Goal: Information Seeking & Learning: Learn about a topic

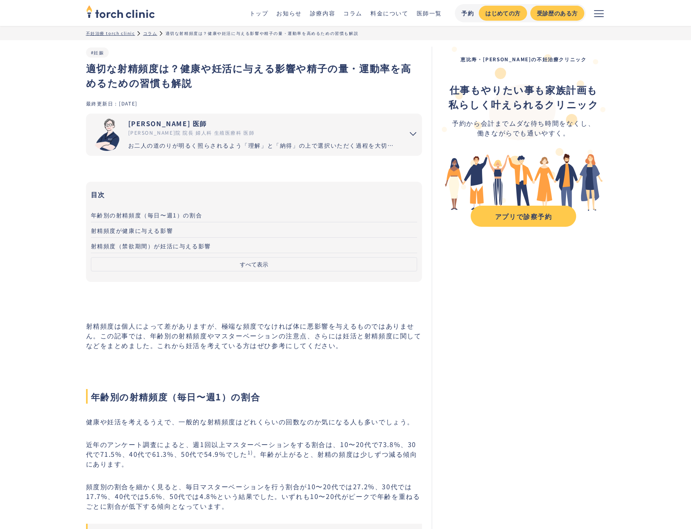
click at [146, 216] on span "年齢別の射精頻度（毎日〜週1）の割合" at bounding box center [147, 215] width 112 height 8
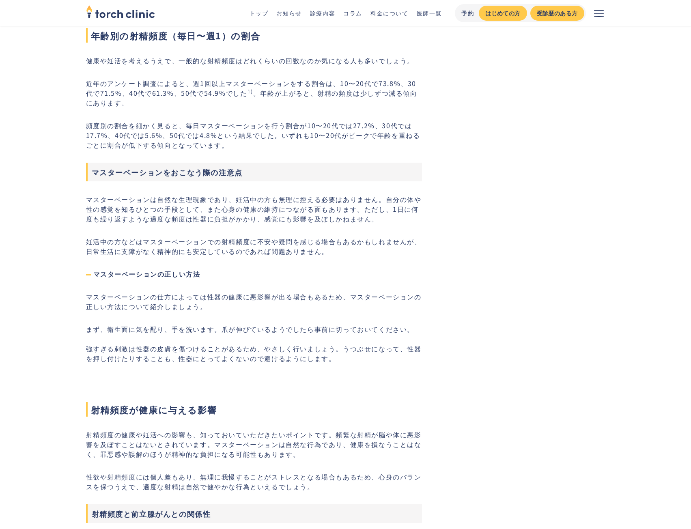
scroll to position [361, 0]
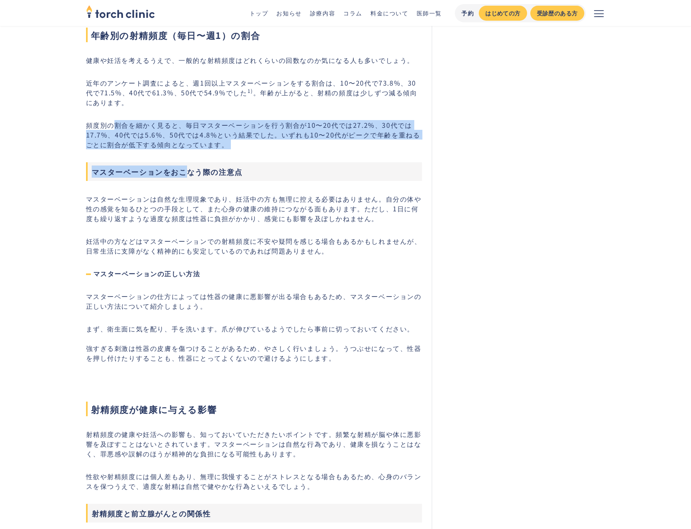
drag, startPoint x: 117, startPoint y: 119, endPoint x: 200, endPoint y: 159, distance: 92.4
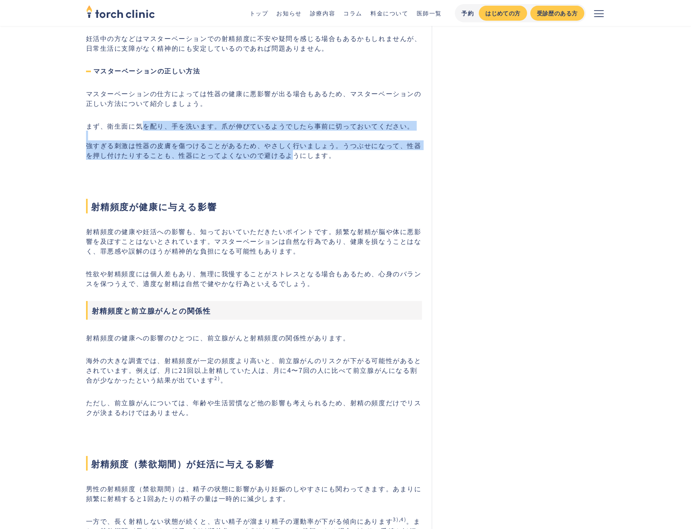
drag, startPoint x: 140, startPoint y: 127, endPoint x: 290, endPoint y: 155, distance: 152.0
click at [290, 155] on p "まず、衛生面に気を配り、手を洗います。爪が伸びているようでしたら事前に切っておいてください。 強すぎる刺激は性器の皮膚を傷つけることがあるため、やさしく行いま…" at bounding box center [254, 140] width 336 height 39
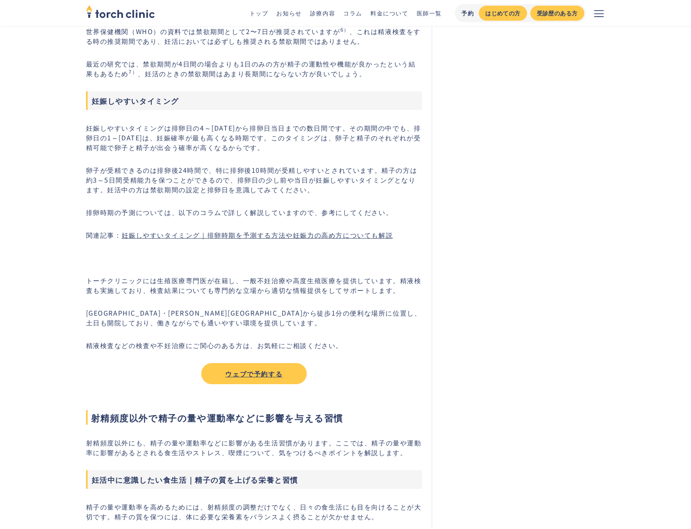
scroll to position [1376, 0]
